Goal: Communication & Community: Answer question/provide support

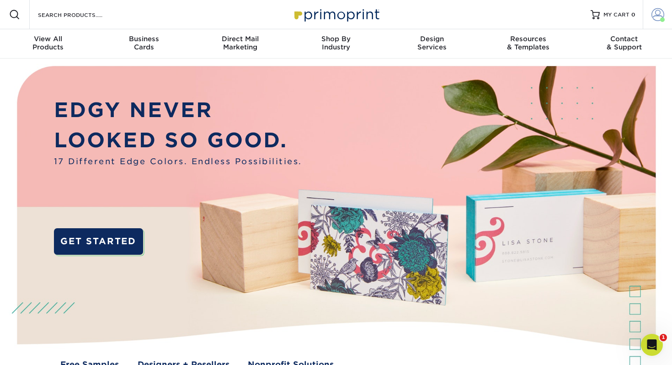
click at [336, 18] on span at bounding box center [657, 14] width 13 height 13
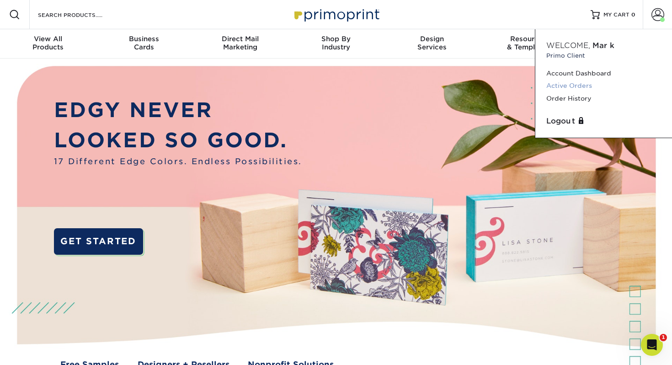
click at [336, 85] on link "Active Orders" at bounding box center [603, 85] width 115 height 12
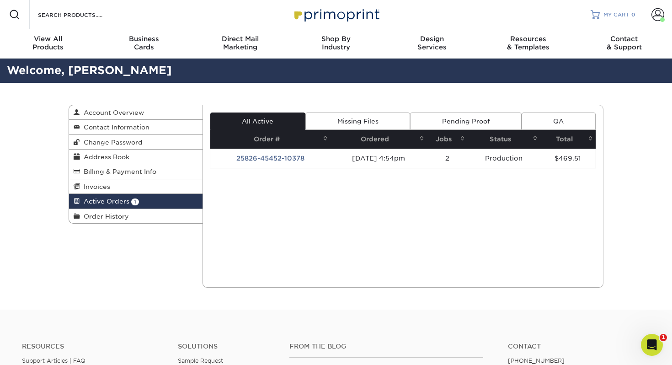
click at [608, 17] on span "MY CART" at bounding box center [616, 15] width 26 height 8
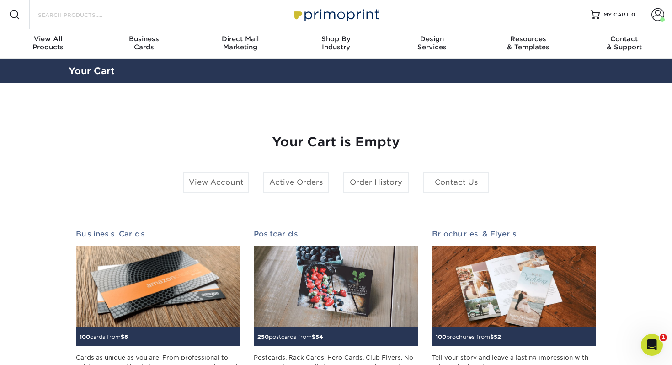
click at [101, 16] on input "Search Products" at bounding box center [81, 14] width 89 height 11
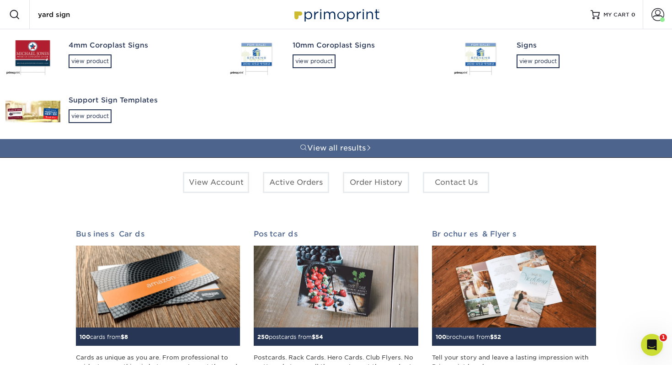
type input "yard sign"
click at [85, 52] on div "4mm Coroplast Signs view product" at bounding box center [141, 54] width 144 height 50
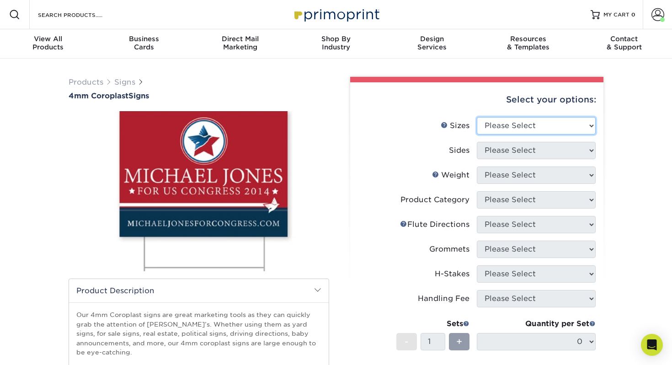
click at [522, 130] on select "Please Select 12" x 18" 18" x 24" 24" x 24" 24" x 36"" at bounding box center [536, 125] width 119 height 17
select select "18.00x24.00"
click at [477, 117] on select "Please Select 12" x 18" 18" x 24" 24" x 24" 24" x 36"" at bounding box center [536, 125] width 119 height 17
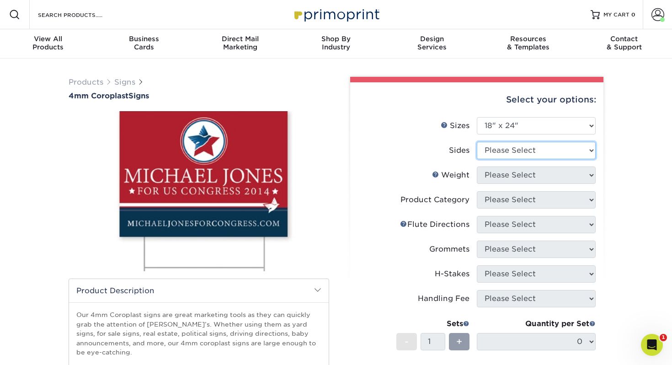
click at [497, 150] on select "Please Select Print Both Sides Print Front Only" at bounding box center [536, 150] width 119 height 17
select select "13abbda7-1d64-4f25-8bb2-c179b224825d"
click at [477, 142] on select "Please Select Print Both Sides Print Front Only" at bounding box center [536, 150] width 119 height 17
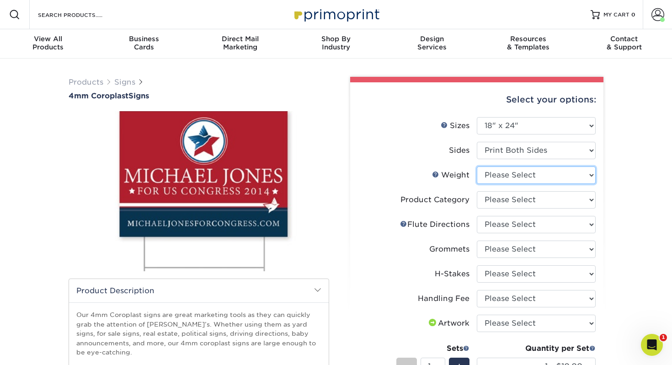
click at [498, 175] on select "Please Select 4CORO" at bounding box center [536, 174] width 119 height 17
select select "4CORO"
click at [477, 166] on select "Please Select 4CORO" at bounding box center [536, 174] width 119 height 17
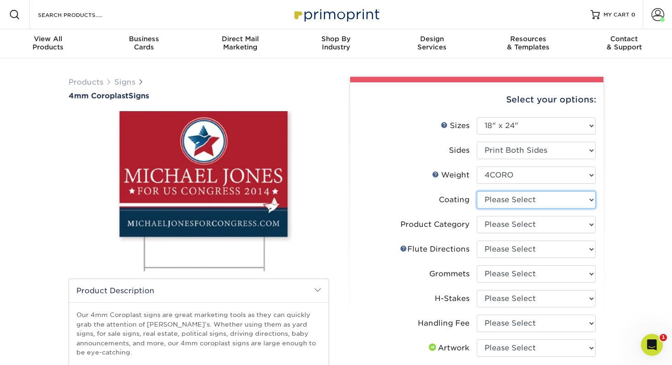
click at [500, 198] on select at bounding box center [536, 199] width 119 height 17
select select "3e7618de-abca-4bda-9f97-8b9129e913d8"
click at [477, 191] on select at bounding box center [536, 199] width 119 height 17
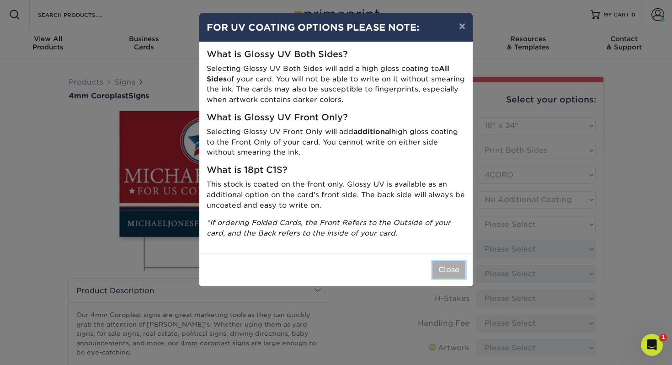
click at [452, 274] on button "Close" at bounding box center [448, 269] width 33 height 17
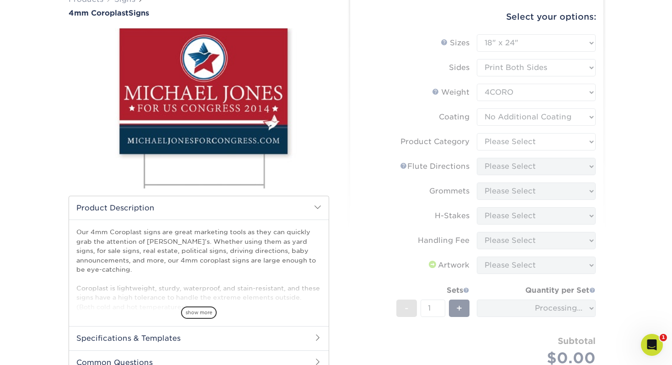
scroll to position [90, 0]
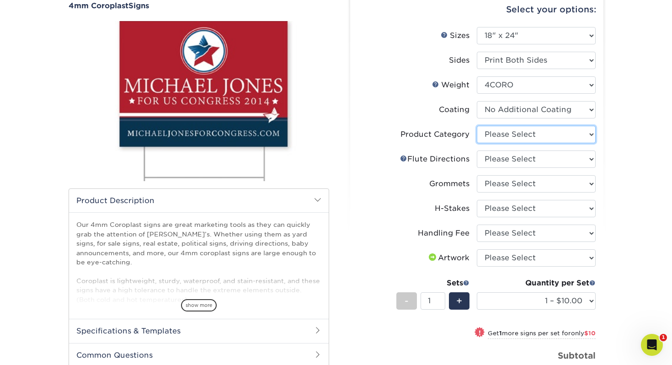
click at [489, 135] on select "Please Select Coroplast Signs" at bounding box center [536, 134] width 119 height 17
select select "b3582ed5-6912-492c-8440-2cc51afdb8e1"
click at [477, 126] on select "Please Select Coroplast Signs" at bounding box center [536, 134] width 119 height 17
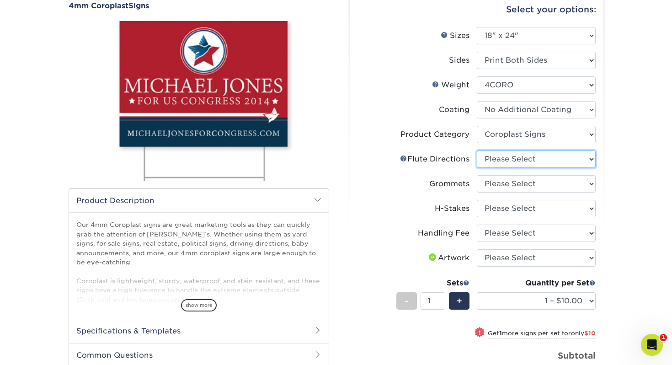
click at [502, 164] on select "Please Select Flute Direction (Horizontal) Flute Direction (Vertical)" at bounding box center [536, 158] width 119 height 17
select select "b9474d6d-25b7-40b8-b284-85b7690982f8"
click at [477, 150] on select "Please Select Flute Direction (Horizontal) Flute Direction (Vertical)" at bounding box center [536, 158] width 119 height 17
click at [505, 185] on select "Please Select No Grommets Yes, Grommet All 4 Corners Yes, Grommets Top Corners …" at bounding box center [536, 183] width 119 height 17
select select "90d329df-db80-4206-b821-ff9d3f363977"
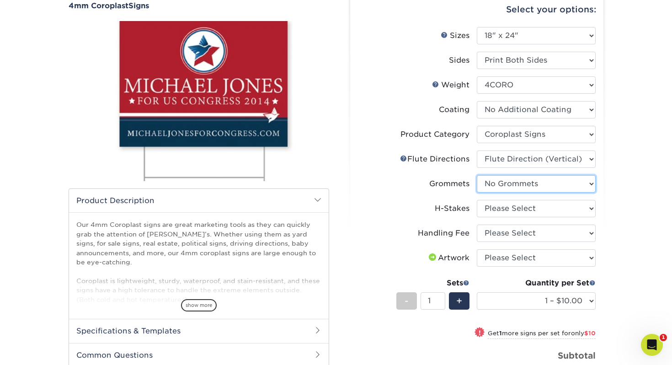
click at [477, 175] on select "Please Select No Grommets Yes, Grommet All 4 Corners Yes, Grommets Top Corners …" at bounding box center [536, 183] width 119 height 17
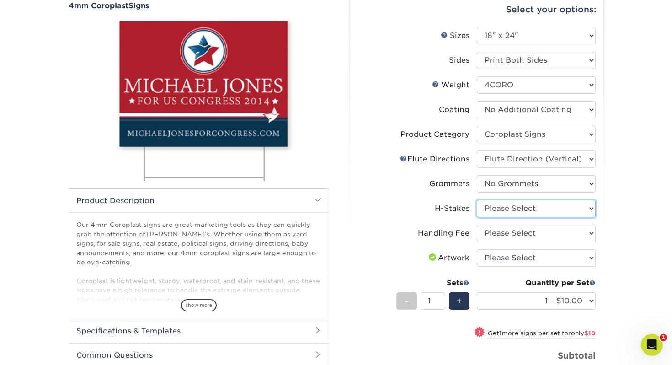
click at [500, 212] on select "Please Select No H-Stakes Yes" at bounding box center [536, 208] width 119 height 17
select select "8c85e97e-8b3a-46d2-b88d-acee5fa20222"
click at [477, 200] on select "Please Select No H-Stakes Yes" at bounding box center [536, 208] width 119 height 17
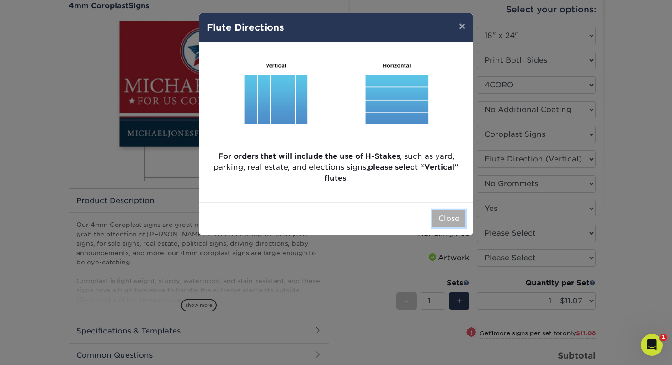
click at [450, 220] on button "Close" at bounding box center [448, 218] width 33 height 17
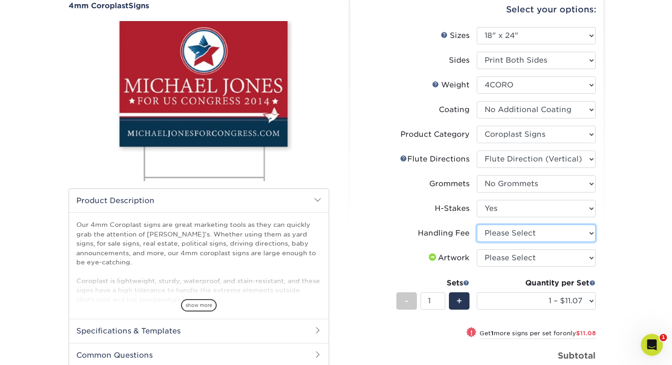
click at [512, 232] on select "Please Select Handling Fee" at bounding box center [536, 232] width 119 height 17
select select "ab74c079-444c-4260-ae6a-e09bdee8073c"
click at [477, 224] on select "Please Select Handling Fee" at bounding box center [536, 232] width 119 height 17
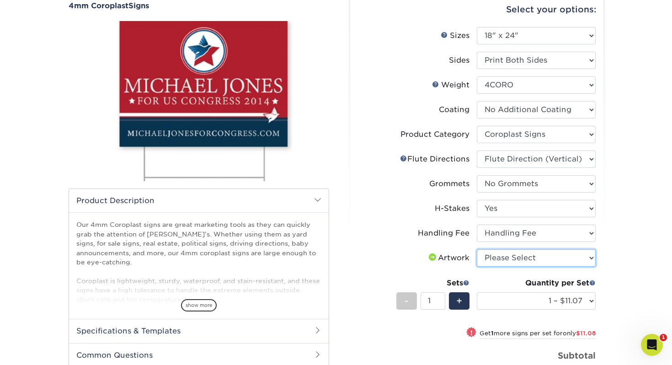
click at [512, 261] on select "Please Select I will upload files I need a design - $50" at bounding box center [536, 257] width 119 height 17
select select "upload"
click at [477, 249] on select "Please Select I will upload files I need a design - $50" at bounding box center [536, 257] width 119 height 17
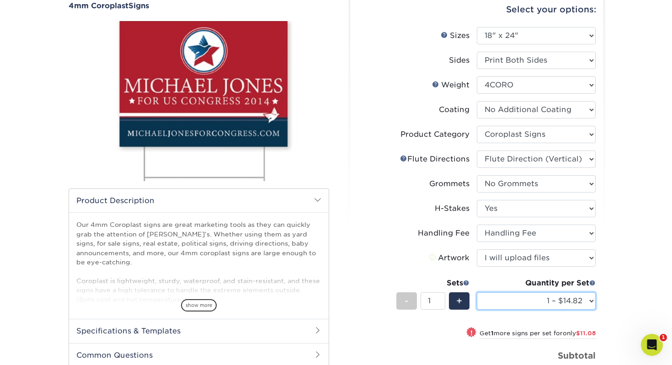
click at [521, 301] on select "1 – $14.82 2 – $25.90 3 – $36.97 4 – $44.29 5 – $54.37 6 – $65.44 7 – $76.51 8 …" at bounding box center [536, 300] width 119 height 17
select select "10 – $108.73"
click at [477, 292] on select "1 – $14.82 2 – $25.90 3 – $36.97 4 – $44.29 5 – $54.37 6 – $65.44 7 – $76.51 8 …" at bounding box center [536, 300] width 119 height 17
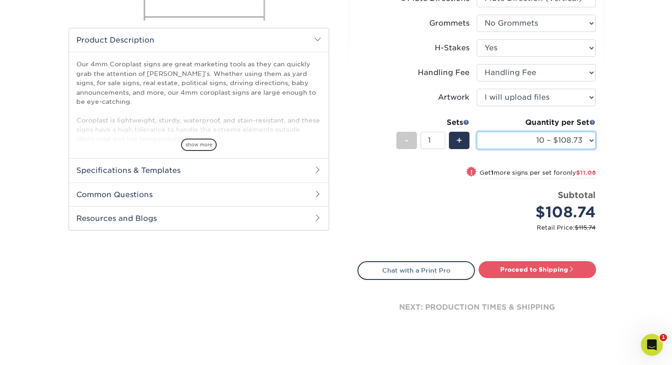
scroll to position [281, 0]
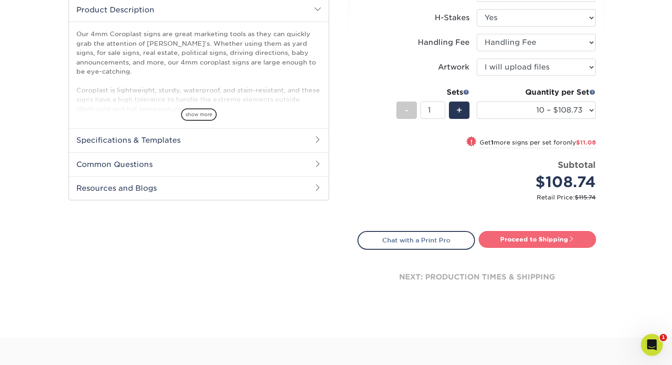
click at [541, 241] on link "Proceed to Shipping" at bounding box center [536, 239] width 117 height 16
type input "Set 1"
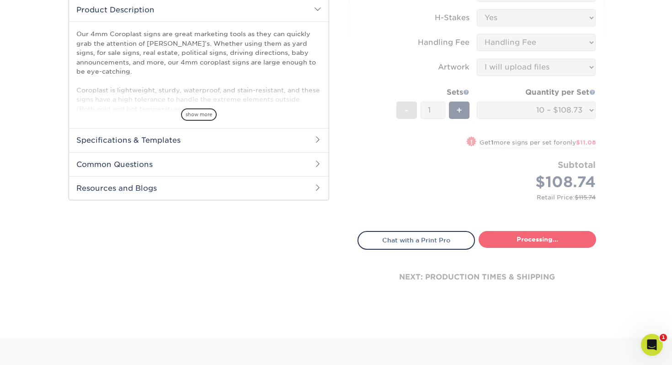
select select "66fa3dd7-a777-44c5-9a33-b53e9be1fb0b"
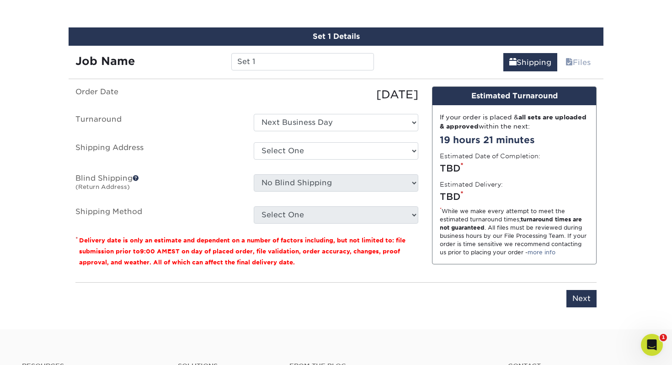
scroll to position [536, 0]
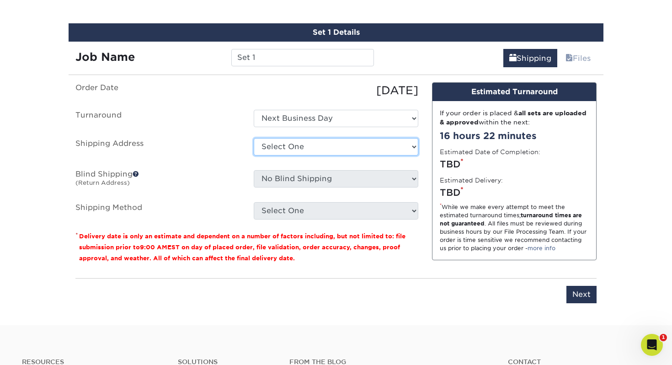
click at [319, 143] on select "Select One [PERSON_NAME]'s [GEOGRAPHIC_DATA][PERSON_NAME][DEMOGRAPHIC_DATA] + A…" at bounding box center [336, 146] width 164 height 17
select select "280563"
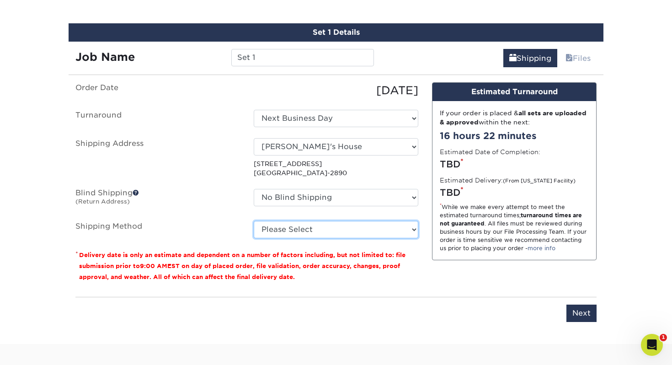
click at [316, 225] on select "Please Select G4M Flat Rate Shipping (+$11.20) Ground Shipping (+$36.60) 3 Day …" at bounding box center [336, 229] width 164 height 17
select select "G4MFLATRATE"
click at [254, 221] on select "Please Select G4M Flat Rate Shipping (+$11.20) Ground Shipping (+$36.60) 3 Day …" at bounding box center [336, 229] width 164 height 17
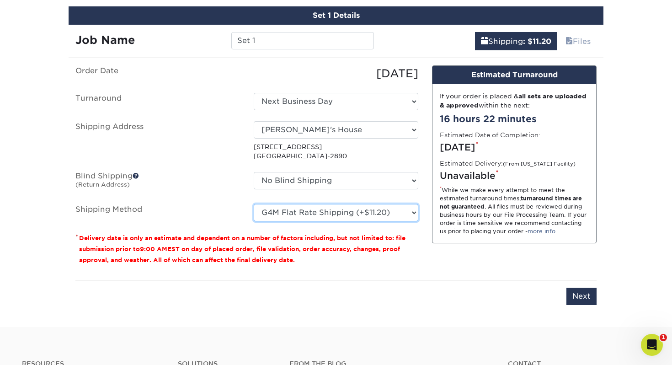
scroll to position [556, 0]
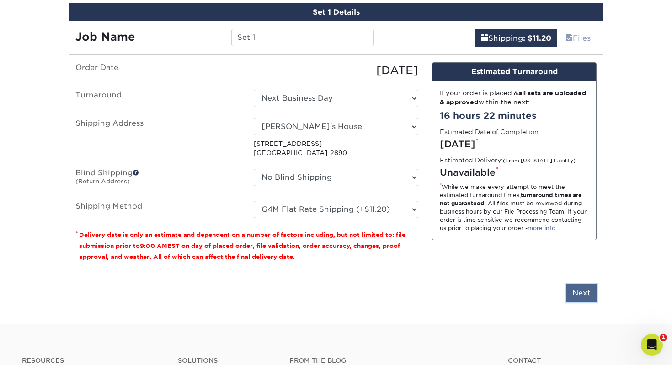
click at [582, 290] on input "Next" at bounding box center [581, 292] width 30 height 17
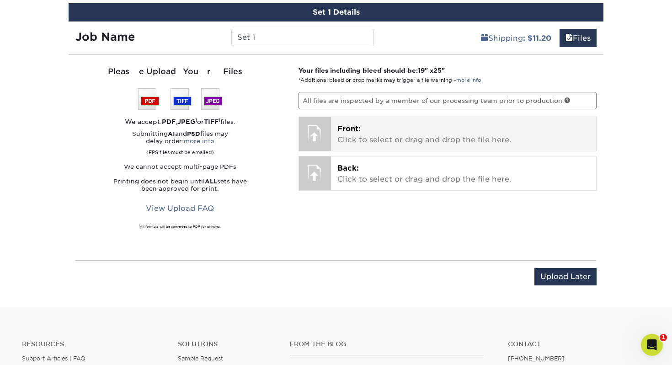
click at [376, 127] on p "Front: Click to select or drag and drop the file here." at bounding box center [463, 134] width 253 height 22
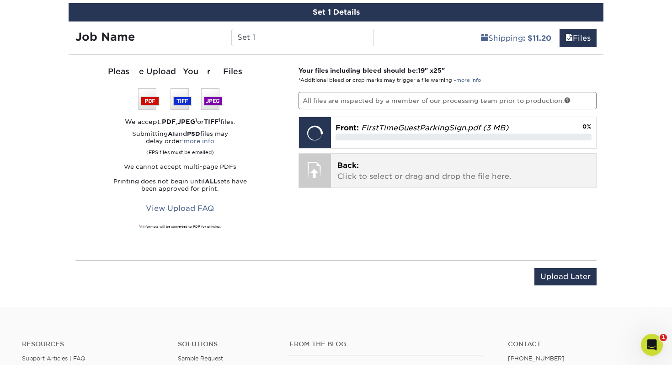
click at [371, 163] on p "Back: Click to select or drag and drop the file here." at bounding box center [463, 171] width 253 height 22
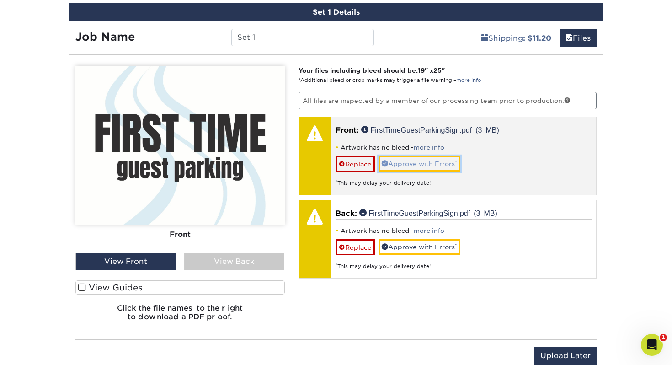
click at [419, 162] on link "Approve with Errors *" at bounding box center [419, 164] width 82 height 16
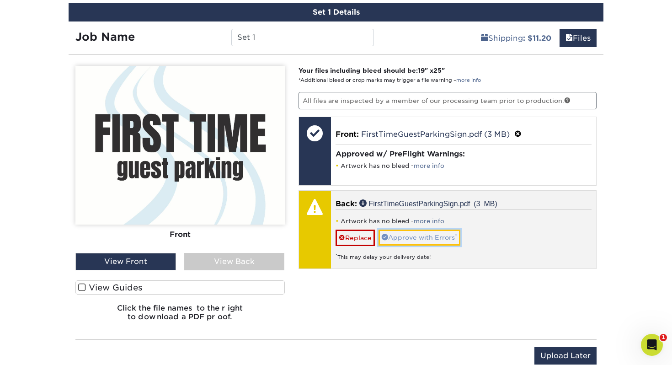
click at [424, 232] on link "Approve with Errors *" at bounding box center [419, 237] width 82 height 16
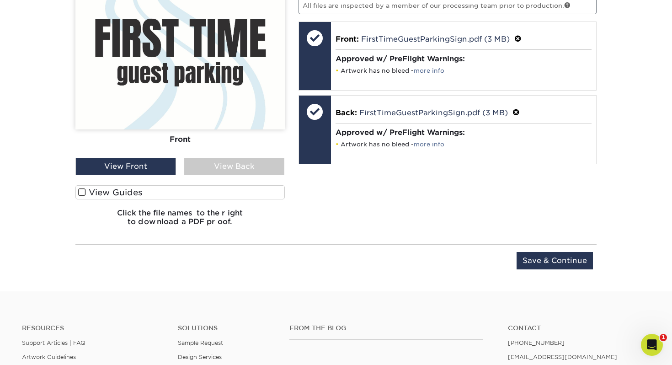
scroll to position [652, 0]
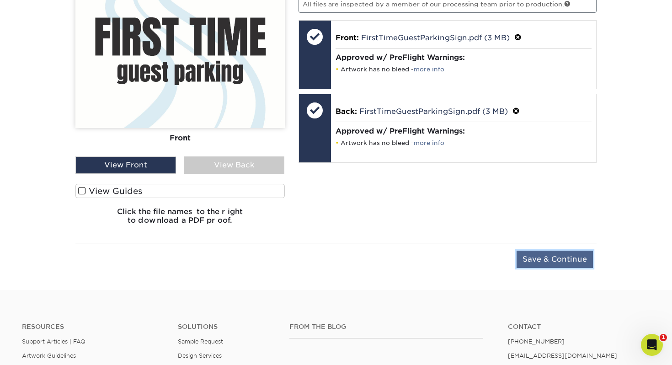
click at [533, 260] on input "Save & Continue" at bounding box center [554, 258] width 76 height 17
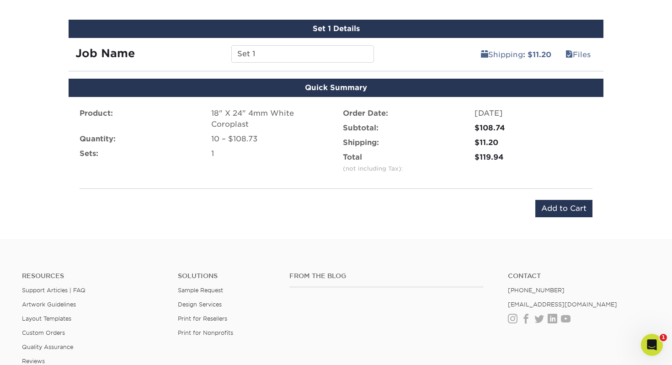
scroll to position [551, 0]
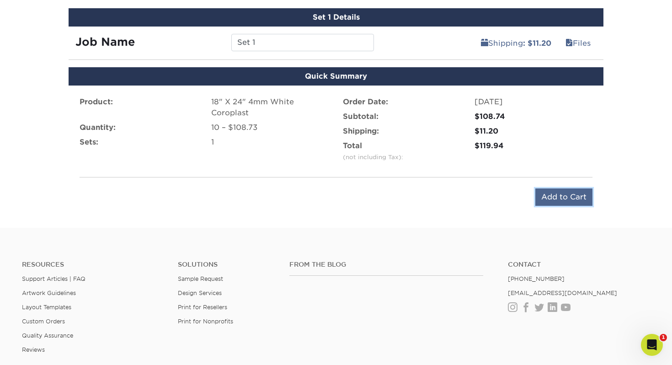
click at [553, 201] on input "Add to Cart" at bounding box center [563, 196] width 57 height 17
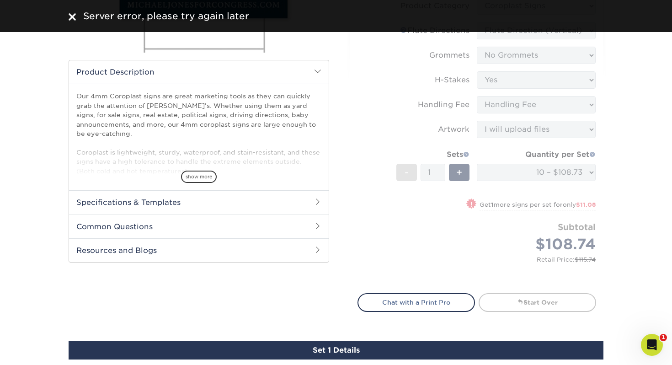
scroll to position [0, 0]
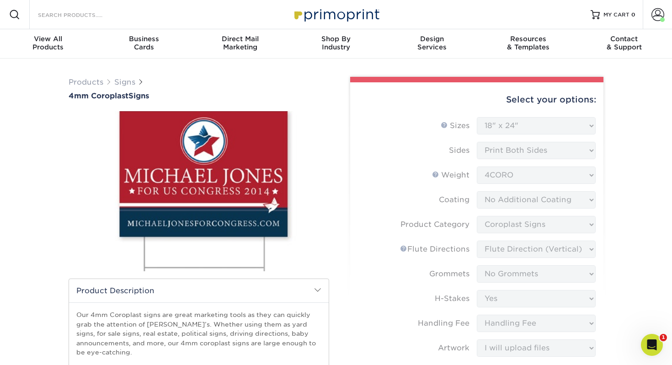
click at [96, 15] on input "Search Products" at bounding box center [81, 14] width 89 height 11
click at [352, 145] on div "Select your options: Sizes Help Sizes Please Select 12" x 18" 18" x 24" 24" x 2…" at bounding box center [476, 309] width 253 height 455
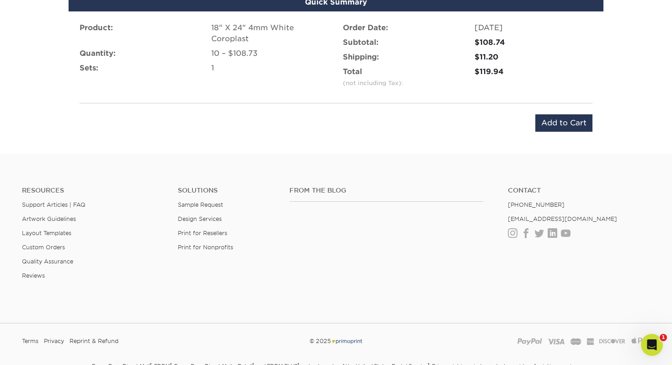
scroll to position [681, 0]
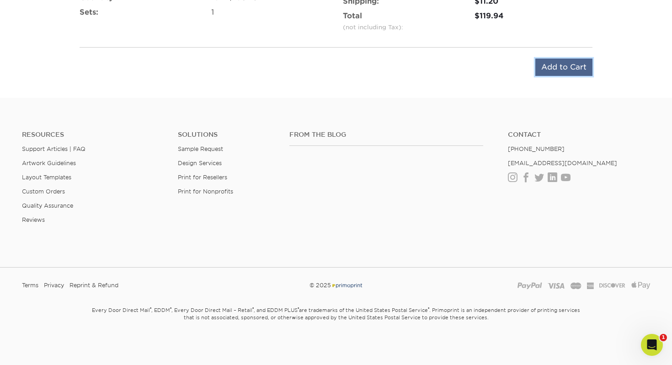
click at [543, 70] on input "Add to Cart" at bounding box center [563, 66] width 57 height 17
type input "Add to Cart"
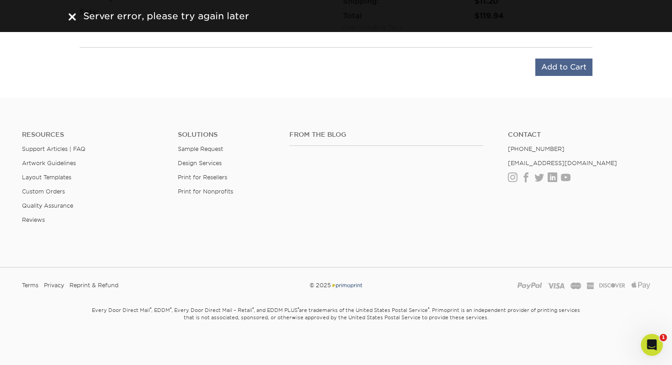
scroll to position [0, 0]
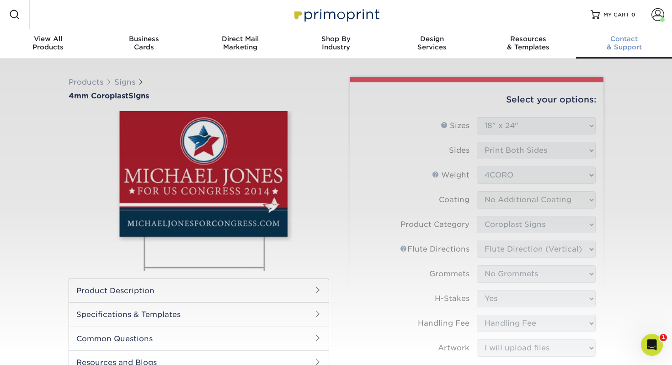
click at [623, 53] on link "Contact & Support" at bounding box center [624, 43] width 96 height 29
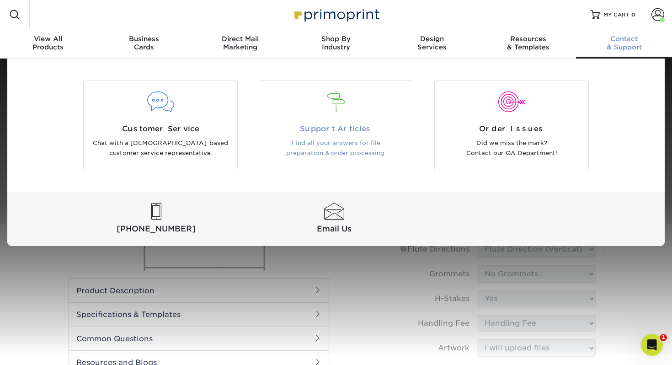
scroll to position [18, 0]
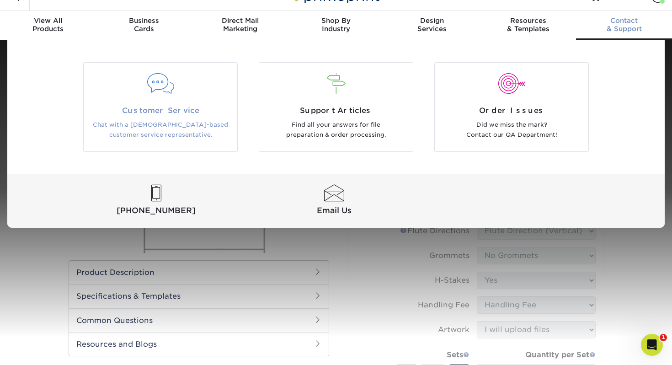
click at [189, 120] on p "Chat with a [DEMOGRAPHIC_DATA]-based customer service representative." at bounding box center [160, 130] width 140 height 21
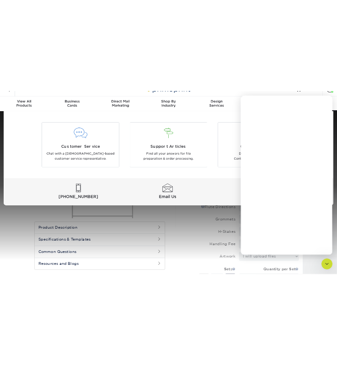
scroll to position [0, 0]
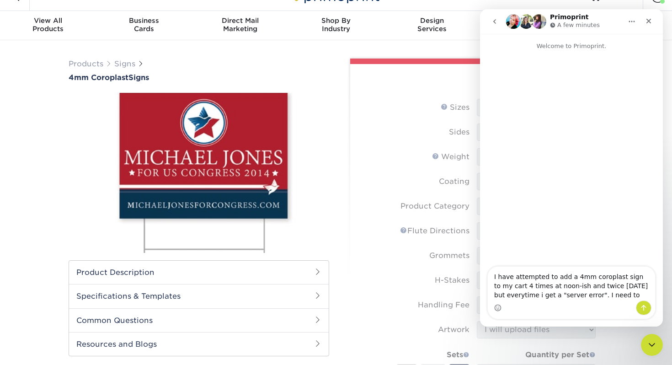
click at [629, 277] on textarea "I have attempted to add a 4mm coroplast sign to my cart 4 times at noon-ish and…" at bounding box center [571, 283] width 167 height 34
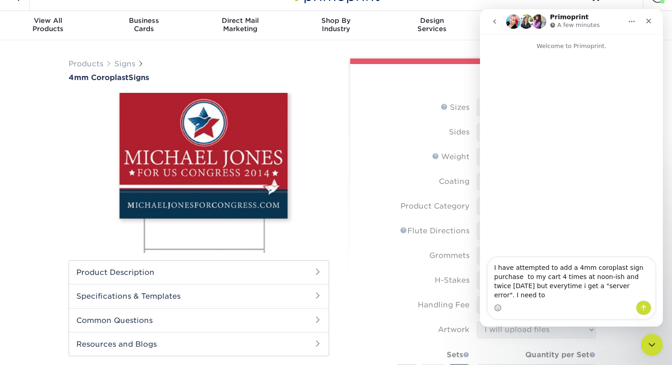
click at [615, 294] on textarea "I have attempted to add a 4mm coroplast sign purchase to my cart 4 times at noo…" at bounding box center [571, 278] width 167 height 43
type textarea "I have attempted to add a 4mm coroplast sign purchase to my cart 4 times at noo…"
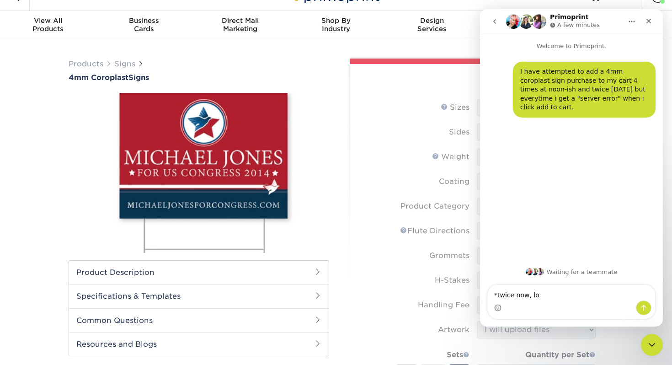
type textarea "*twice now, lol"
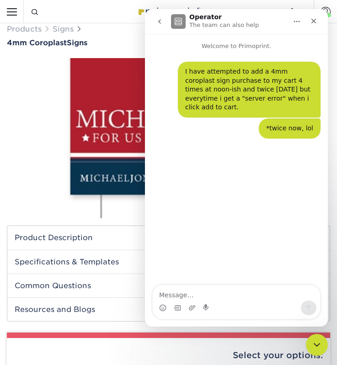
scroll to position [5, 0]
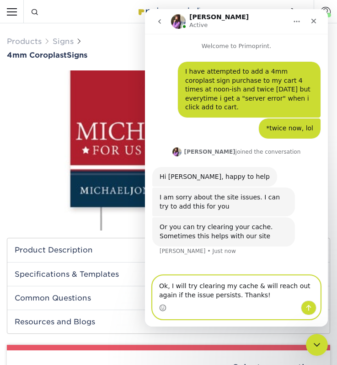
click at [189, 287] on textarea "Ok, I will try clearing my cache & will reach out again if the issue persists. …" at bounding box center [236, 288] width 167 height 25
drag, startPoint x: 186, startPoint y: 287, endPoint x: 218, endPoint y: 288, distance: 32.0
click at [218, 288] on textarea "Ok, I will try clearing my cache & will reach out again if the issue persists. …" at bounding box center [236, 288] width 167 height 25
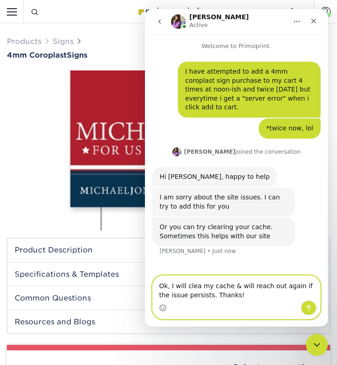
type textarea "Ok, I will clear my cache & will reach out again if the issue persists. Thanks!"
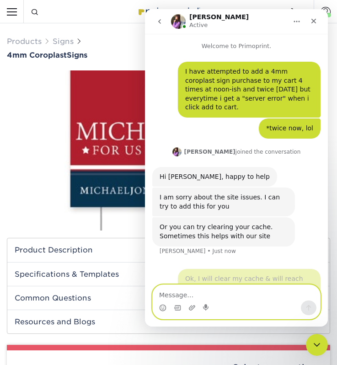
scroll to position [8, 0]
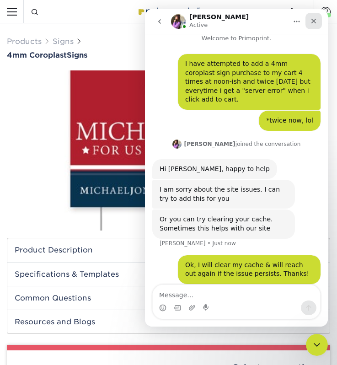
click at [311, 21] on icon "Close" at bounding box center [313, 20] width 7 height 7
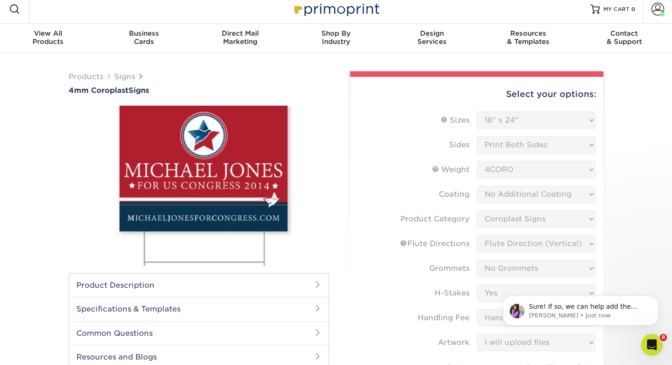
scroll to position [0, 0]
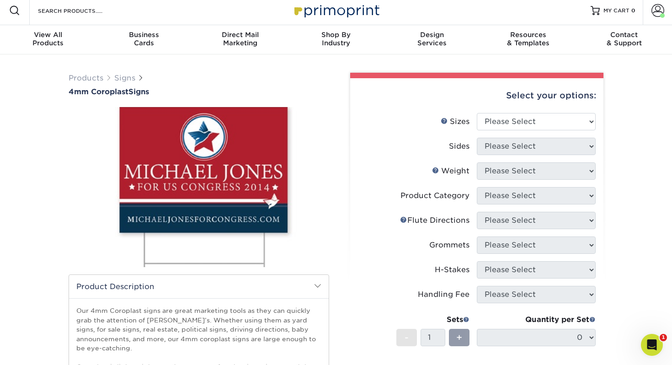
click at [650, 340] on icon "Open Intercom Messenger" at bounding box center [651, 344] width 15 height 15
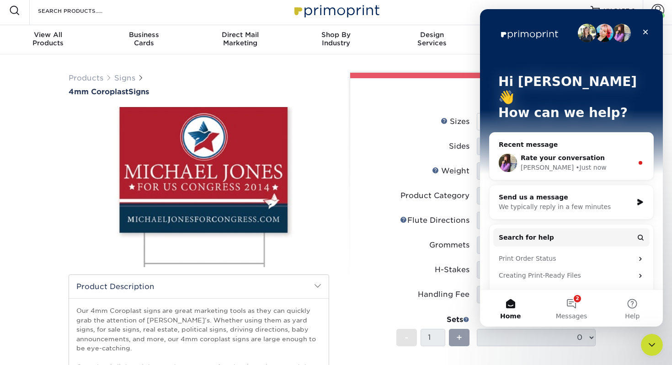
click at [602, 163] on div "[PERSON_NAME] • Just now" at bounding box center [576, 168] width 112 height 10
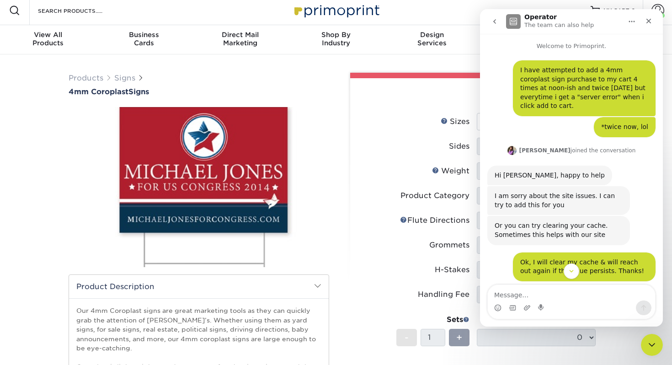
scroll to position [117, 0]
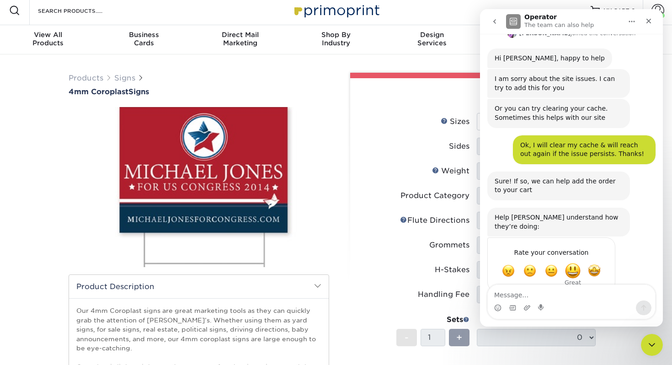
click at [572, 262] on span "Great" at bounding box center [572, 270] width 16 height 16
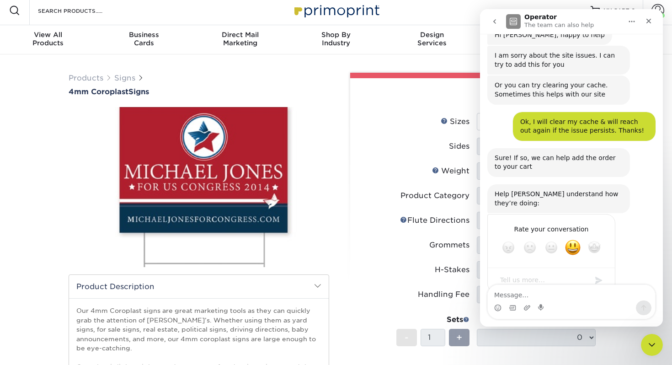
scroll to position [142, 0]
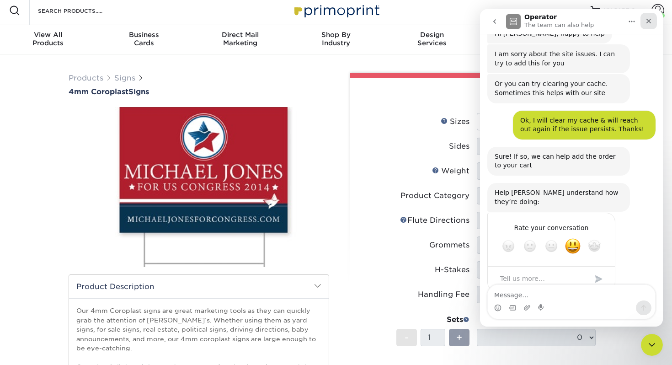
click at [644, 22] on div "Close" at bounding box center [648, 21] width 16 height 16
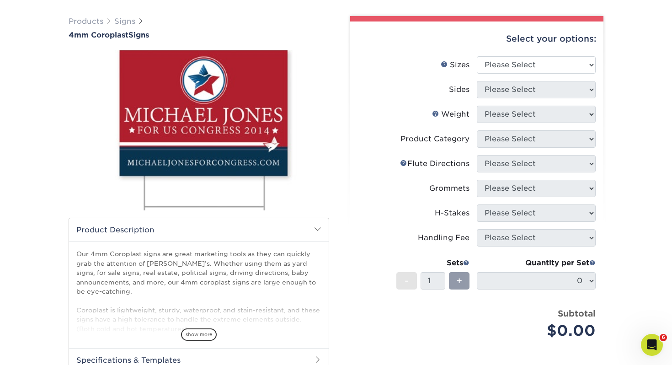
scroll to position [69, 0]
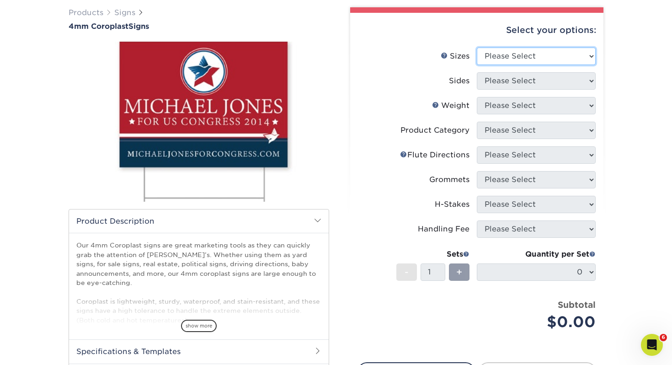
click at [516, 60] on select "Please Select 12" x 18" 18" x 24" 24" x 24" 24" x 36"" at bounding box center [536, 56] width 119 height 17
select select "18.00x24.00"
click at [477, 48] on select "Please Select 12" x 18" 18" x 24" 24" x 24" 24" x 36"" at bounding box center [536, 56] width 119 height 17
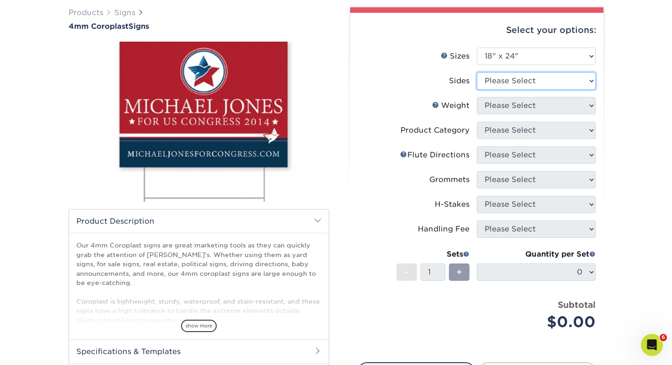
click at [496, 84] on select "Please Select Print Both Sides Print Front Only" at bounding box center [536, 80] width 119 height 17
select select "13abbda7-1d64-4f25-8bb2-c179b224825d"
click at [477, 72] on select "Please Select Print Both Sides Print Front Only" at bounding box center [536, 80] width 119 height 17
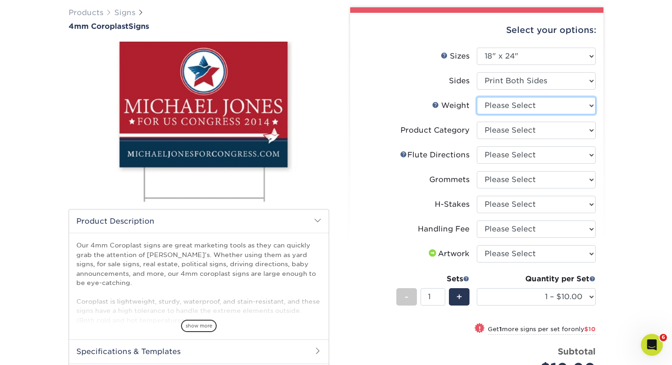
click at [498, 103] on select "Please Select 4CORO" at bounding box center [536, 105] width 119 height 17
select select "4CORO"
click at [477, 97] on select "Please Select 4CORO" at bounding box center [536, 105] width 119 height 17
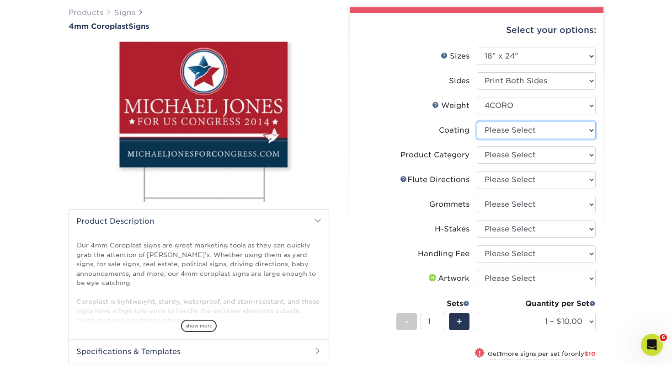
click at [503, 133] on select at bounding box center [536, 130] width 119 height 17
select select "3e7618de-abca-4bda-9f97-8b9129e913d8"
click at [477, 122] on select at bounding box center [536, 130] width 119 height 17
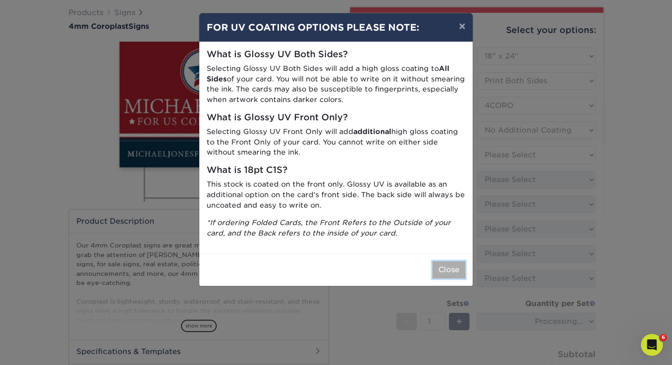
click at [448, 264] on button "Close" at bounding box center [448, 269] width 33 height 17
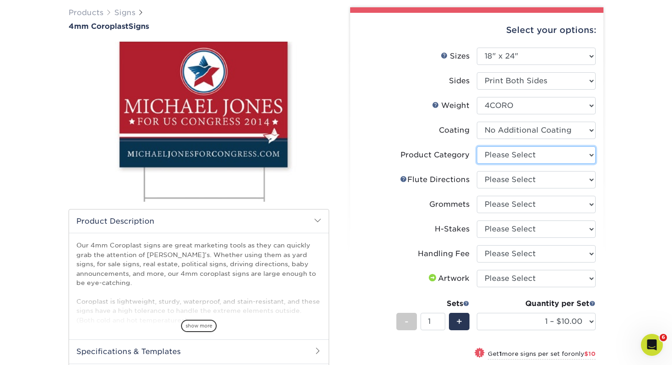
click at [512, 156] on select "Please Select Coroplast Signs" at bounding box center [536, 154] width 119 height 17
select select "b3582ed5-6912-492c-8440-2cc51afdb8e1"
click at [477, 146] on select "Please Select Coroplast Signs" at bounding box center [536, 154] width 119 height 17
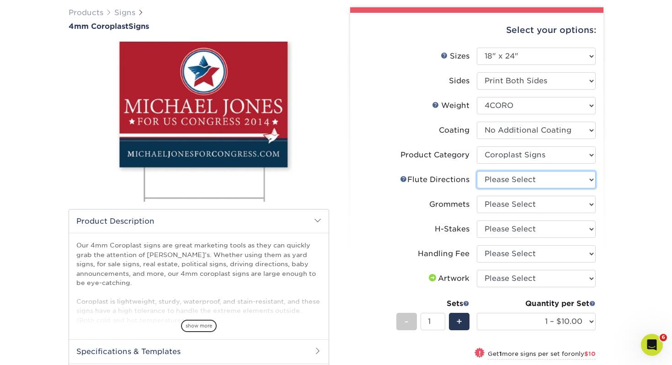
click at [496, 182] on select "Please Select Flute Direction (Horizontal) Flute Direction (Vertical)" at bounding box center [536, 179] width 119 height 17
select select "b9474d6d-25b7-40b8-b284-85b7690982f8"
click at [477, 171] on select "Please Select Flute Direction (Horizontal) Flute Direction (Vertical)" at bounding box center [536, 179] width 119 height 17
click at [498, 206] on select "Please Select No Grommets Yes, Grommet All 4 Corners Yes, Grommets Top Corners …" at bounding box center [536, 204] width 119 height 17
select select "90d329df-db80-4206-b821-ff9d3f363977"
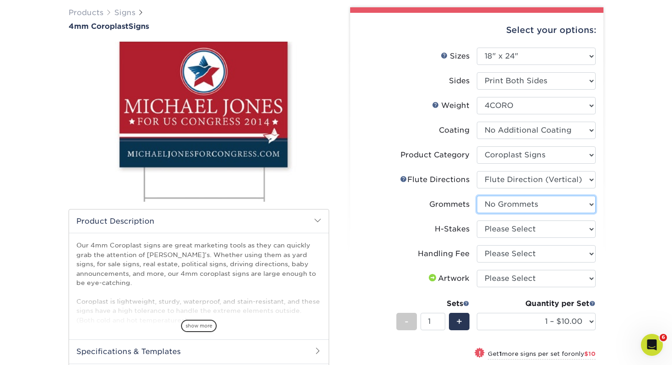
click at [477, 196] on select "Please Select No Grommets Yes, Grommet All 4 Corners Yes, Grommets Top Corners …" at bounding box center [536, 204] width 119 height 17
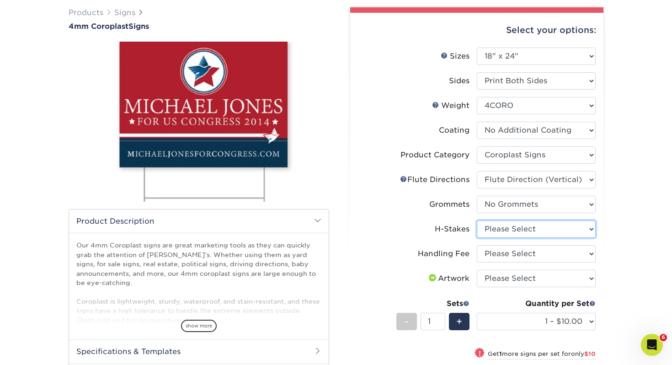
click at [503, 225] on select "Please Select No H-Stakes Yes" at bounding box center [536, 228] width 119 height 17
select select "8c85e97e-8b3a-46d2-b88d-acee5fa20222"
click at [477, 220] on select "Please Select No H-Stakes Yes" at bounding box center [536, 228] width 119 height 17
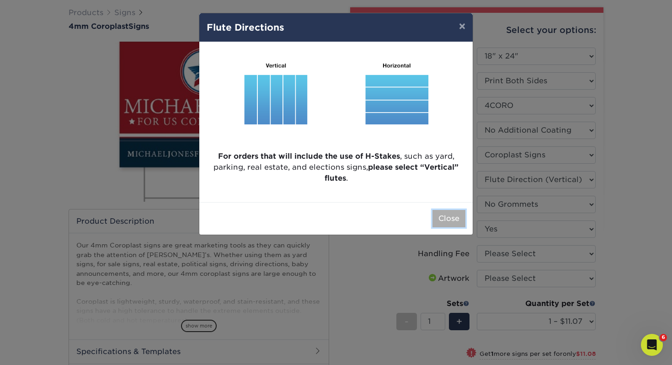
click at [439, 219] on button "Close" at bounding box center [448, 218] width 33 height 17
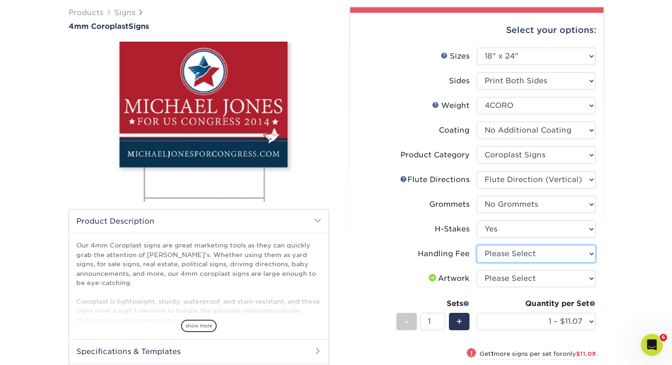
click at [498, 250] on select "Please Select Handling Fee" at bounding box center [536, 253] width 119 height 17
select select "ab74c079-444c-4260-ae6a-e09bdee8073c"
click at [477, 245] on select "Please Select Handling Fee" at bounding box center [536, 253] width 119 height 17
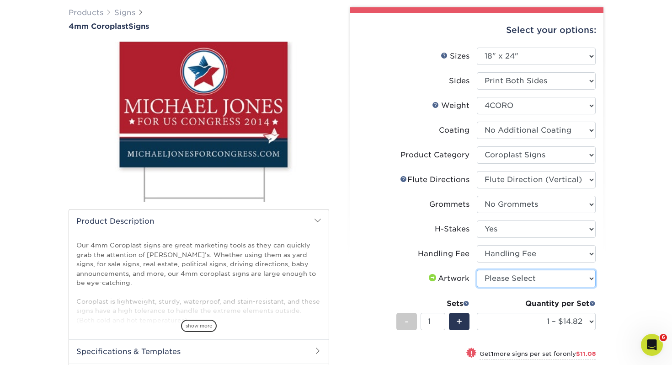
drag, startPoint x: 498, startPoint y: 250, endPoint x: 501, endPoint y: 273, distance: 23.0
click at [501, 273] on select "Please Select I will upload files I need a design - $50" at bounding box center [536, 278] width 119 height 17
select select "upload"
click at [477, 270] on select "Please Select I will upload files I need a design - $50" at bounding box center [536, 278] width 119 height 17
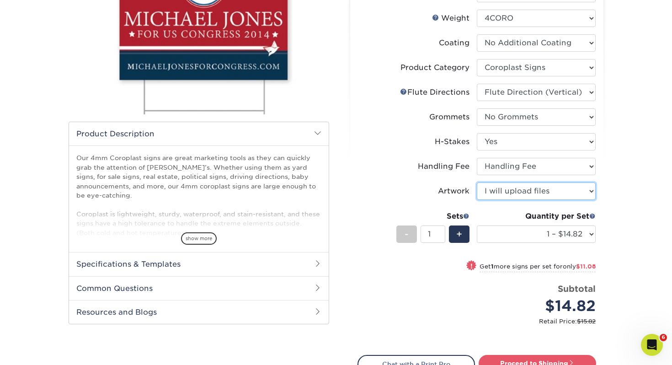
scroll to position [159, 0]
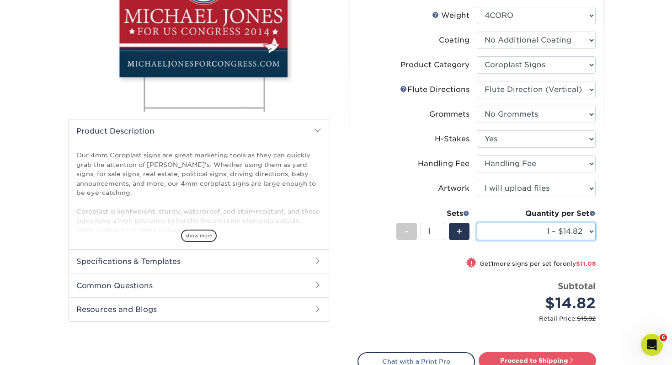
click at [553, 231] on select "1 – $14.82 2 – $25.90 3 – $36.97 4 – $44.29 5 – $54.37 6 – $65.44 7 – $76.51 8 …" at bounding box center [536, 231] width 119 height 17
select select "10 – $108.73"
click at [477, 223] on select "1 – $14.82 2 – $25.90 3 – $36.97 4 – $44.29 5 – $54.37 6 – $65.44 7 – $76.51 8 …" at bounding box center [536, 231] width 119 height 17
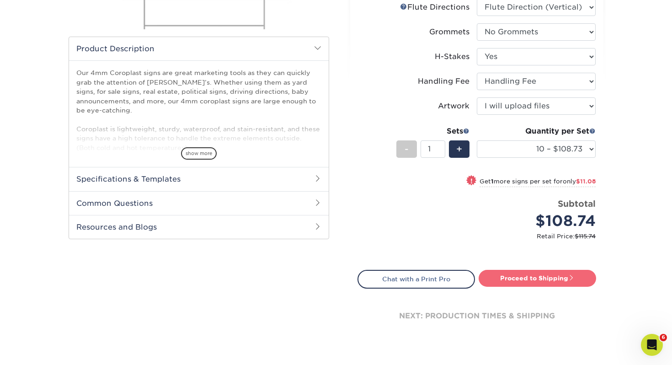
click at [546, 280] on link "Proceed to Shipping" at bounding box center [536, 278] width 117 height 16
type input "Set 1"
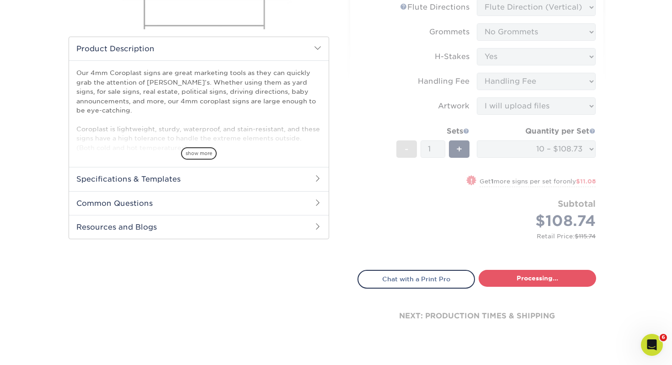
select select "66fa3dd7-a777-44c5-9a33-b53e9be1fb0b"
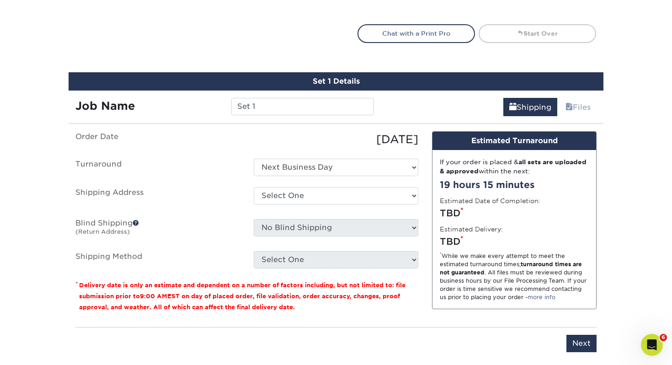
scroll to position [536, 0]
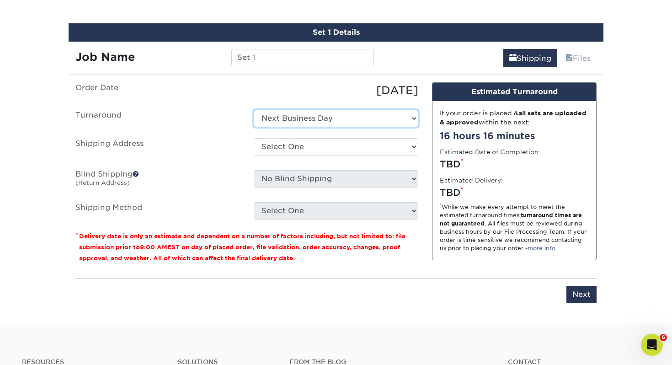
click at [338, 115] on select "Select One Next Business Day" at bounding box center [336, 118] width 164 height 17
click at [254, 110] on select "Select One Next Business Day" at bounding box center [336, 118] width 164 height 17
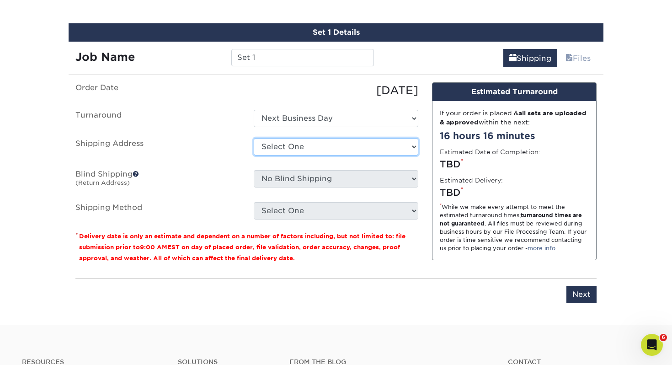
click at [318, 140] on select "Select One [PERSON_NAME]'s [GEOGRAPHIC_DATA][PERSON_NAME][DEMOGRAPHIC_DATA] + A…" at bounding box center [336, 146] width 164 height 17
select select "280563"
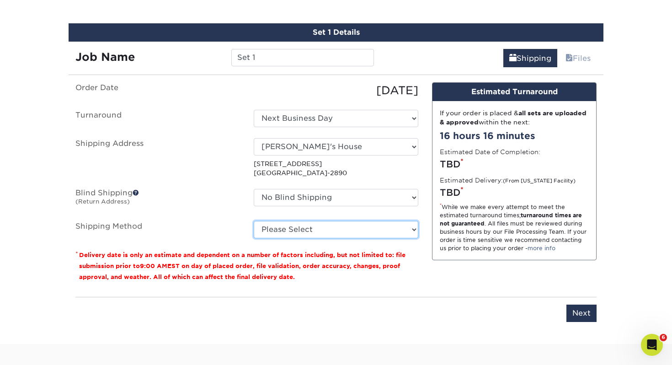
click at [336, 223] on select "Please Select G4M Flat Rate Shipping (+$11.20) Ground Shipping (+$36.60) 3 Day …" at bounding box center [336, 229] width 164 height 17
select select "G4MFLATRATE"
click at [254, 221] on select "Please Select G4M Flat Rate Shipping (+$11.20) Ground Shipping (+$36.60) 3 Day …" at bounding box center [336, 229] width 164 height 17
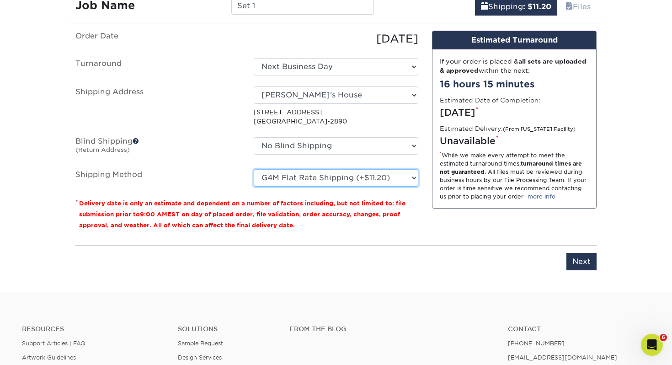
scroll to position [609, 0]
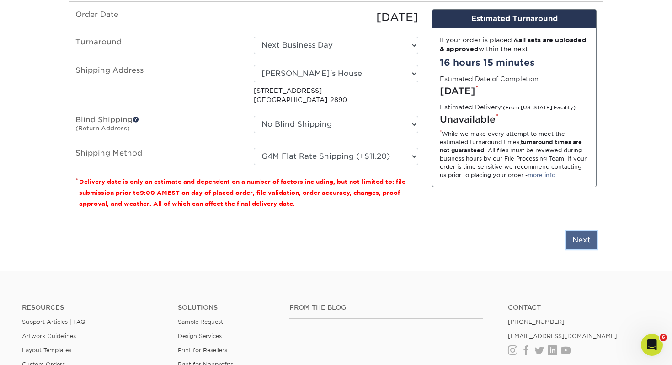
click at [578, 239] on input "Next" at bounding box center [581, 239] width 30 height 17
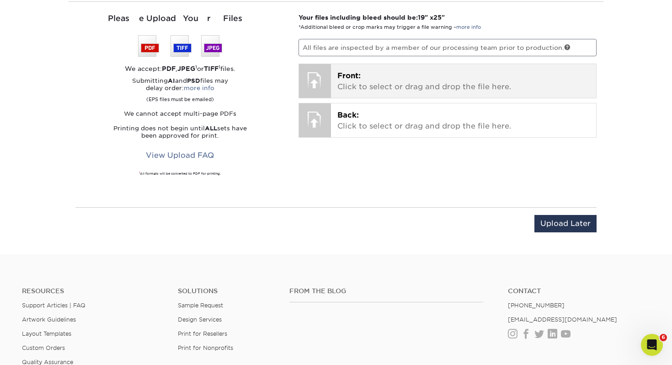
click at [426, 73] on p "Front: Click to select or drag and drop the file here." at bounding box center [463, 81] width 253 height 22
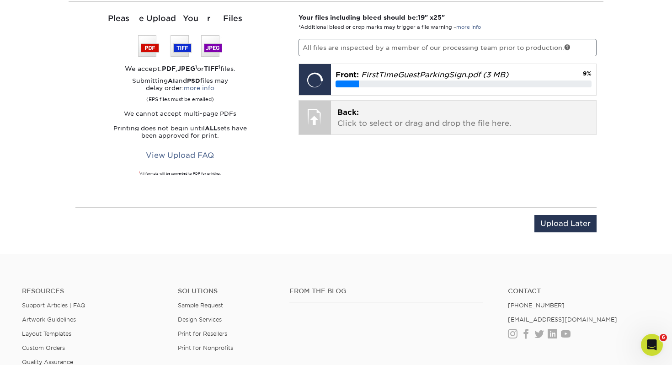
click at [382, 110] on p "Back: Click to select or drag and drop the file here." at bounding box center [463, 118] width 253 height 22
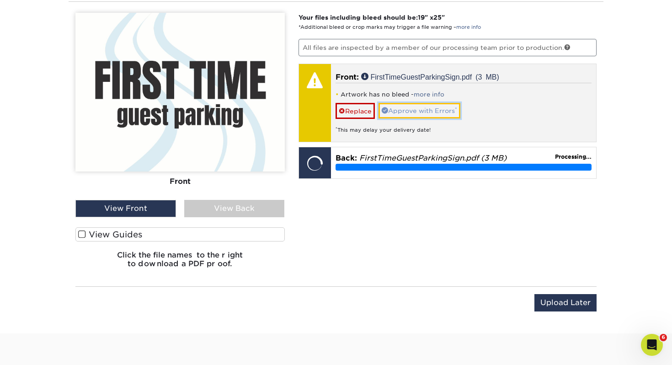
click at [423, 105] on link "Approve with Errors *" at bounding box center [419, 111] width 82 height 16
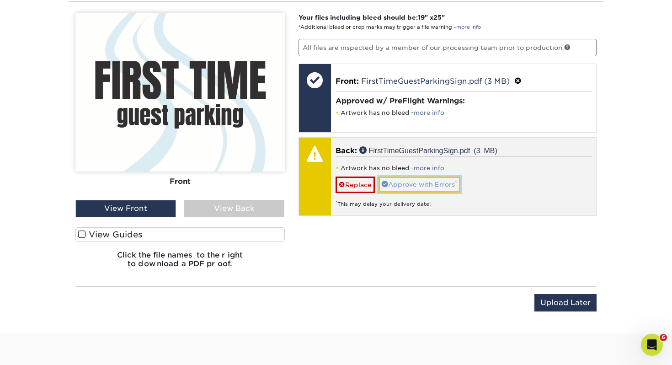
click at [445, 182] on link "Approve with Errors *" at bounding box center [419, 184] width 82 height 16
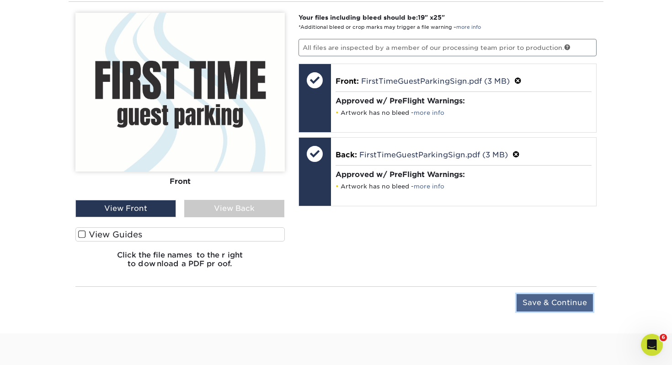
click at [529, 296] on input "Save & Continue" at bounding box center [554, 302] width 76 height 17
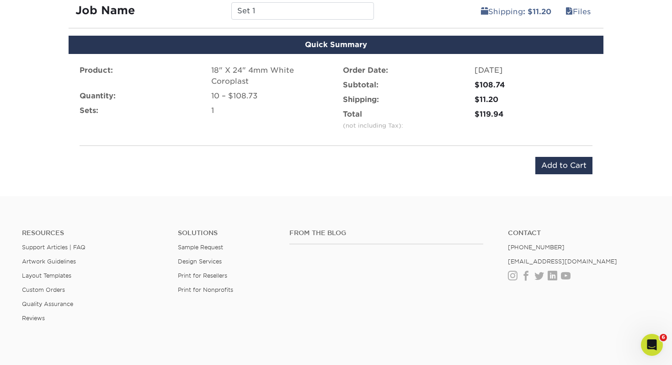
scroll to position [562, 0]
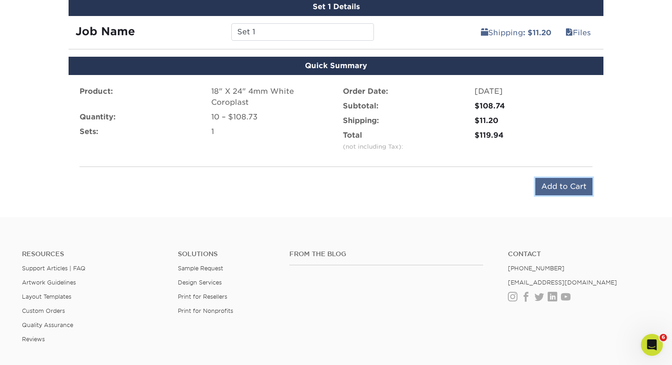
click at [547, 187] on input "Add to Cart" at bounding box center [563, 186] width 57 height 17
type input "Add to Cart"
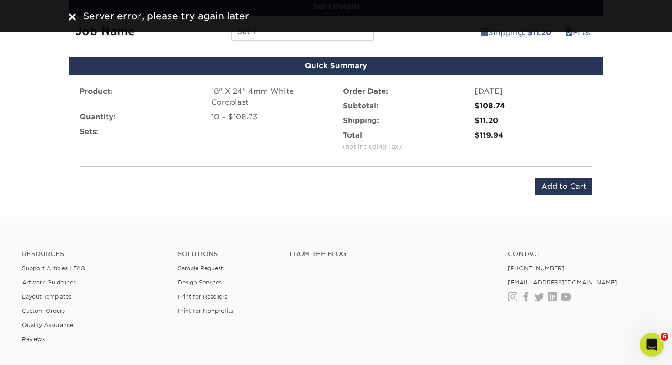
click at [649, 343] on icon "Open Intercom Messenger" at bounding box center [650, 343] width 15 height 15
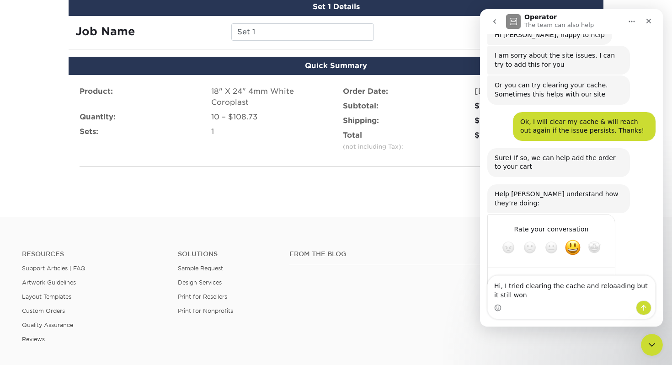
scroll to position [151, 0]
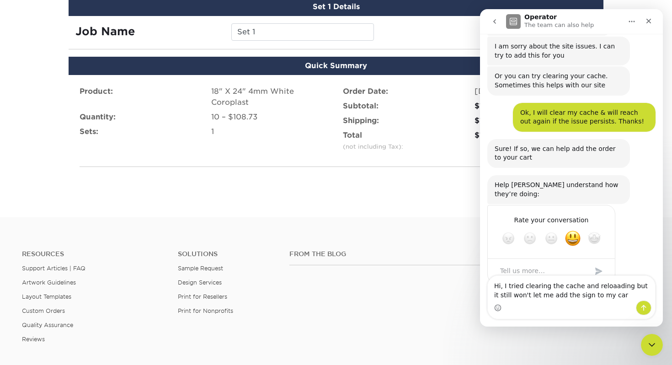
type textarea "Hi, I tried clearing the cache and reloaading but it still won't let me add the…"
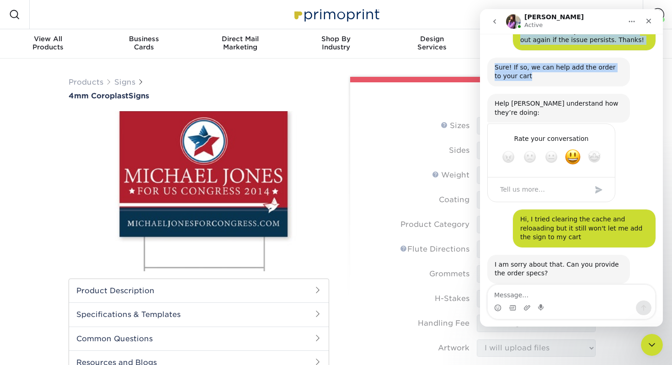
scroll to position [229, 0]
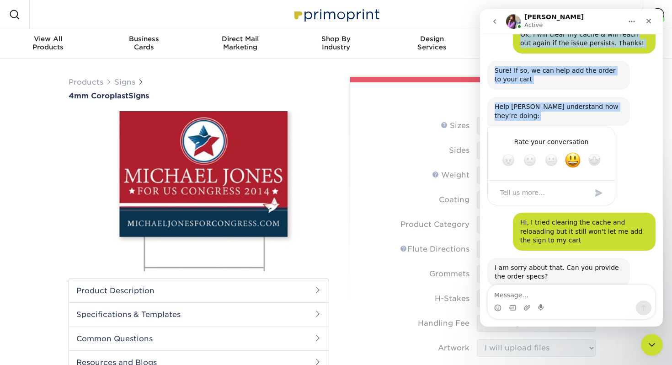
drag, startPoint x: 569, startPoint y: 24, endPoint x: 374, endPoint y: 124, distance: 219.5
click at [480, 124] on html "[PERSON_NAME] Active Welcome to Primoprint. I have attempted to add a 4mm corop…" at bounding box center [571, 167] width 183 height 317
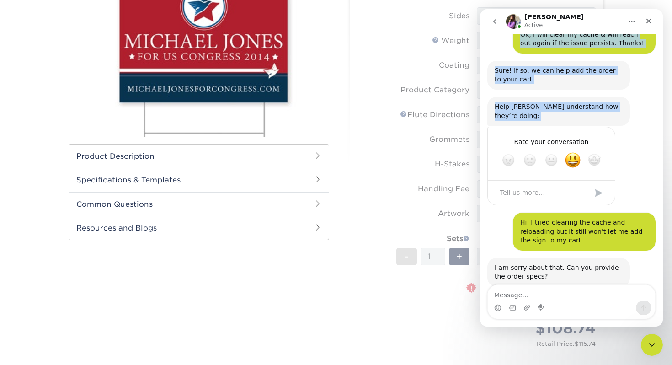
scroll to position [136, 0]
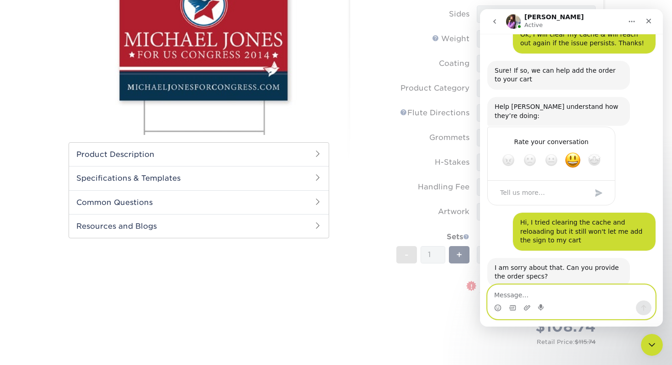
click at [503, 296] on textarea "Message…" at bounding box center [571, 293] width 167 height 16
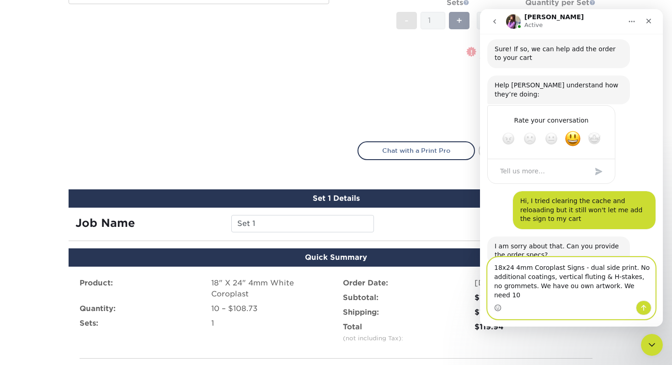
scroll to position [369, 0]
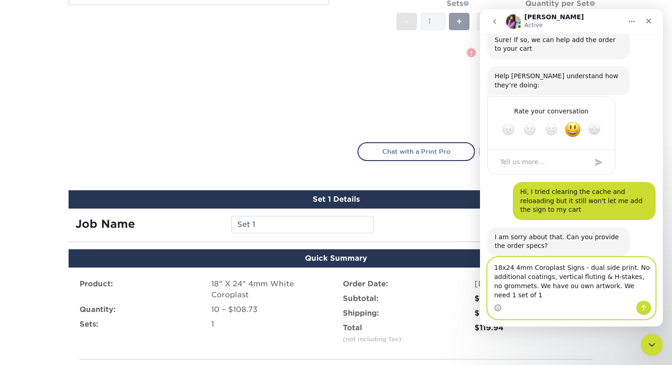
type textarea "18x24 4mm Coroplast Signs - dual side print. No additional coatings, vertical f…"
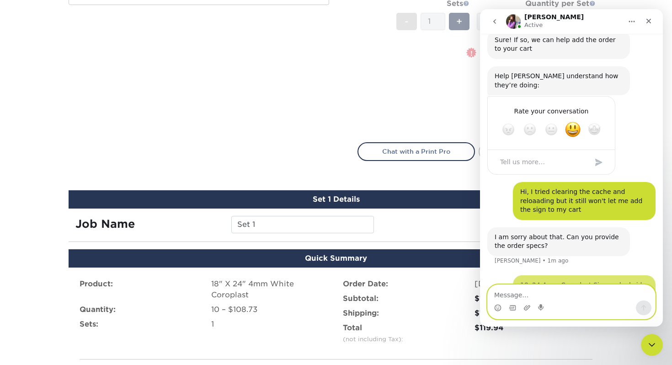
scroll to position [286, 0]
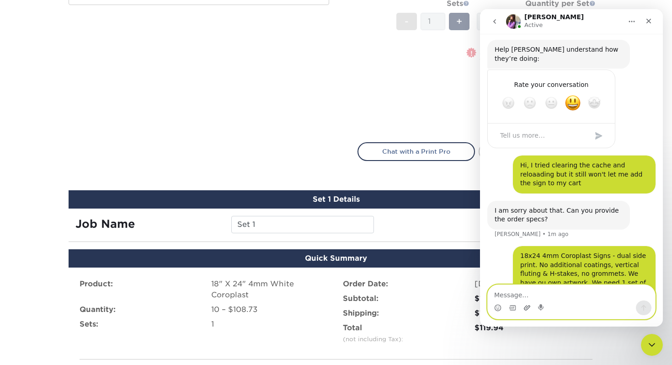
click at [525, 311] on icon "Upload attachment" at bounding box center [526, 307] width 7 height 7
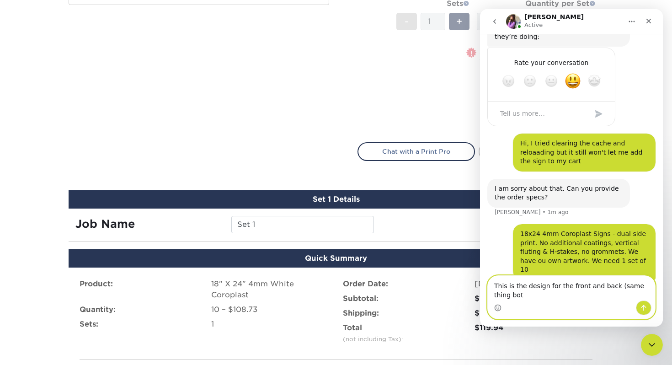
scroll to position [317, 0]
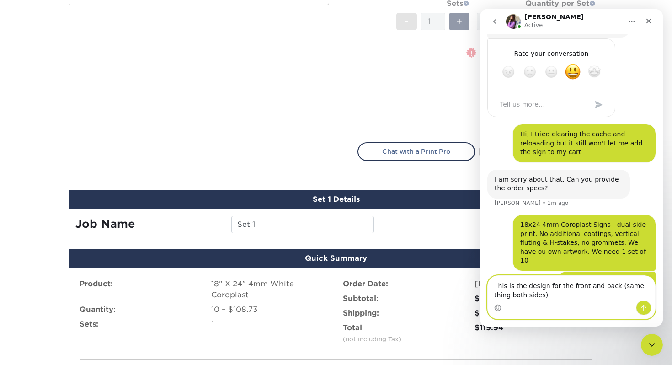
click at [492, 296] on textarea "This is the design for the front and back (same thing both sides)" at bounding box center [571, 288] width 167 height 25
type textarea "This is the design for the front and back (same thing on both sides)"
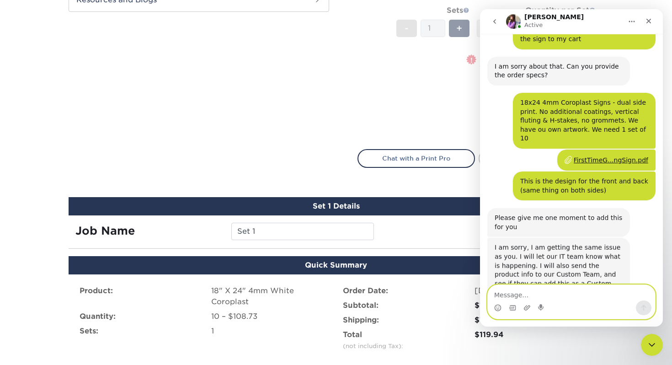
scroll to position [430, 0]
click at [536, 291] on textarea "Message…" at bounding box center [571, 293] width 167 height 16
type textarea "Ok, thank you so much!"
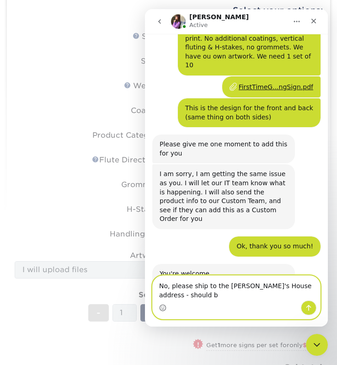
scroll to position [512, 0]
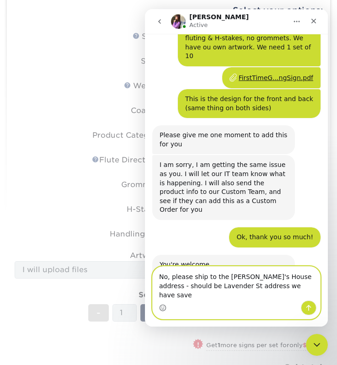
type textarea "No, please ship to the [PERSON_NAME]'s House address - should be Lavender St ad…"
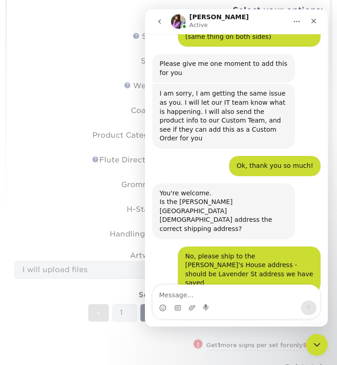
scroll to position [584, 0]
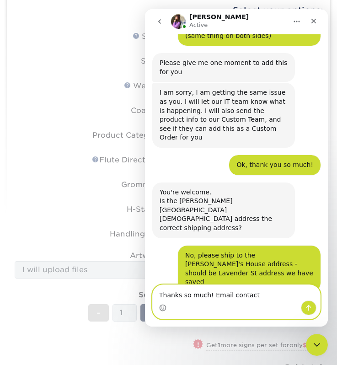
drag, startPoint x: 208, startPoint y: 296, endPoint x: 279, endPoint y: 302, distance: 71.1
click at [279, 302] on div "Thanks so much! Email contact Thanks so much! Email contact" at bounding box center [236, 302] width 167 height 34
drag, startPoint x: 261, startPoint y: 294, endPoint x: 211, endPoint y: 294, distance: 49.8
click at [211, 294] on textarea "Thanks so much! Email contact" at bounding box center [236, 293] width 167 height 16
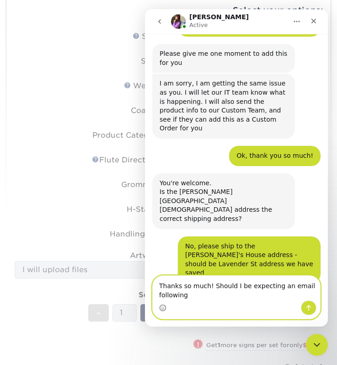
type textarea "Thanks so much! Should I be expecting an email following?"
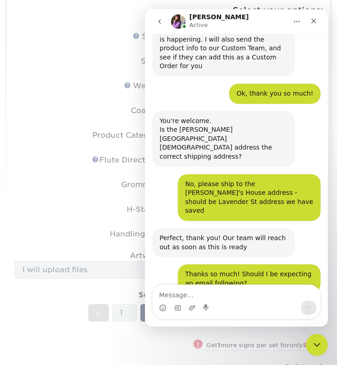
scroll to position [657, 0]
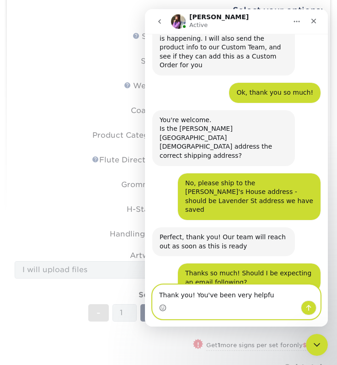
type textarea "Thank you! You've been very helpful"
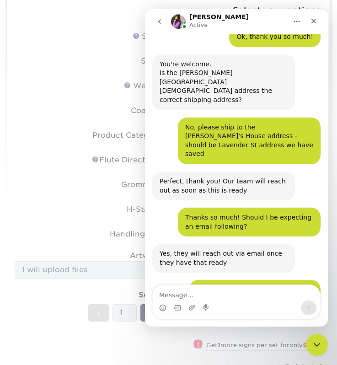
scroll to position [711, 0]
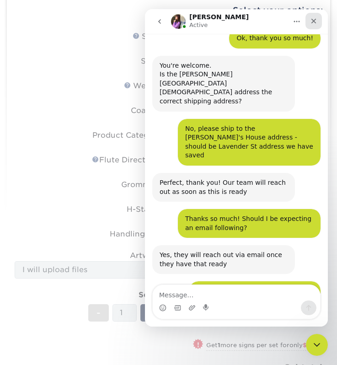
click at [310, 22] on icon "Close" at bounding box center [313, 20] width 7 height 7
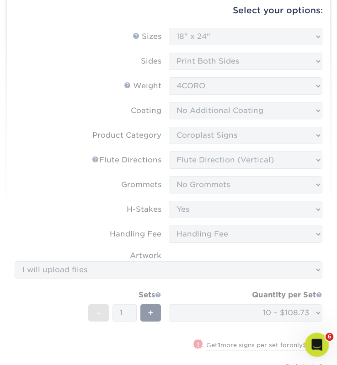
click at [313, 338] on icon "Open Intercom Messenger" at bounding box center [315, 343] width 15 height 15
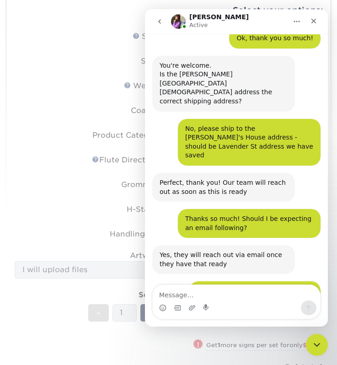
click at [97, 203] on form "Sizes Help Sizes Please Select 12" x 18" 18" x 24" 24" x 24" 24" x 36" Sides Pl…" at bounding box center [168, 225] width 308 height 395
click at [314, 22] on icon "Close" at bounding box center [313, 21] width 5 height 5
